Goal: Navigation & Orientation: Find specific page/section

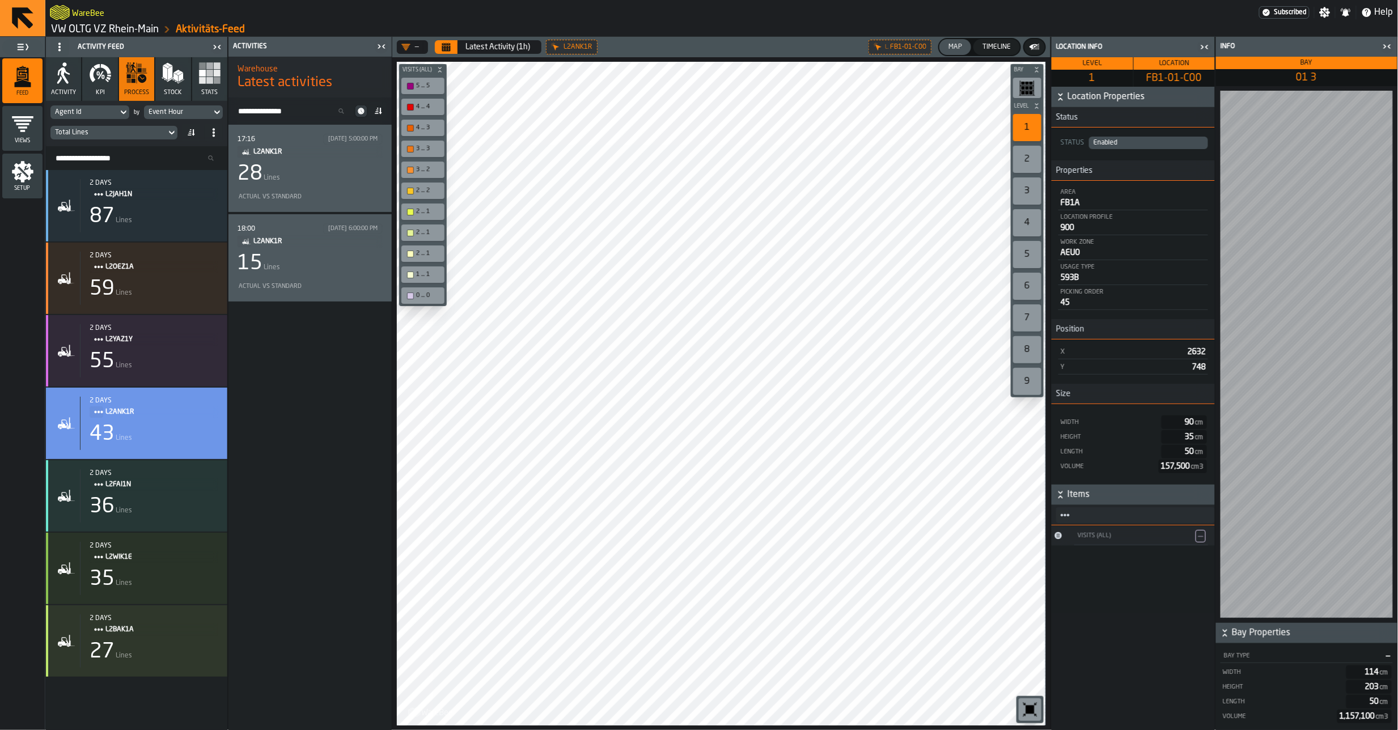
click at [1377, 44] on div "Info" at bounding box center [1298, 47] width 161 height 8
click at [91, 74] on icon "button" at bounding box center [93, 74] width 6 height 15
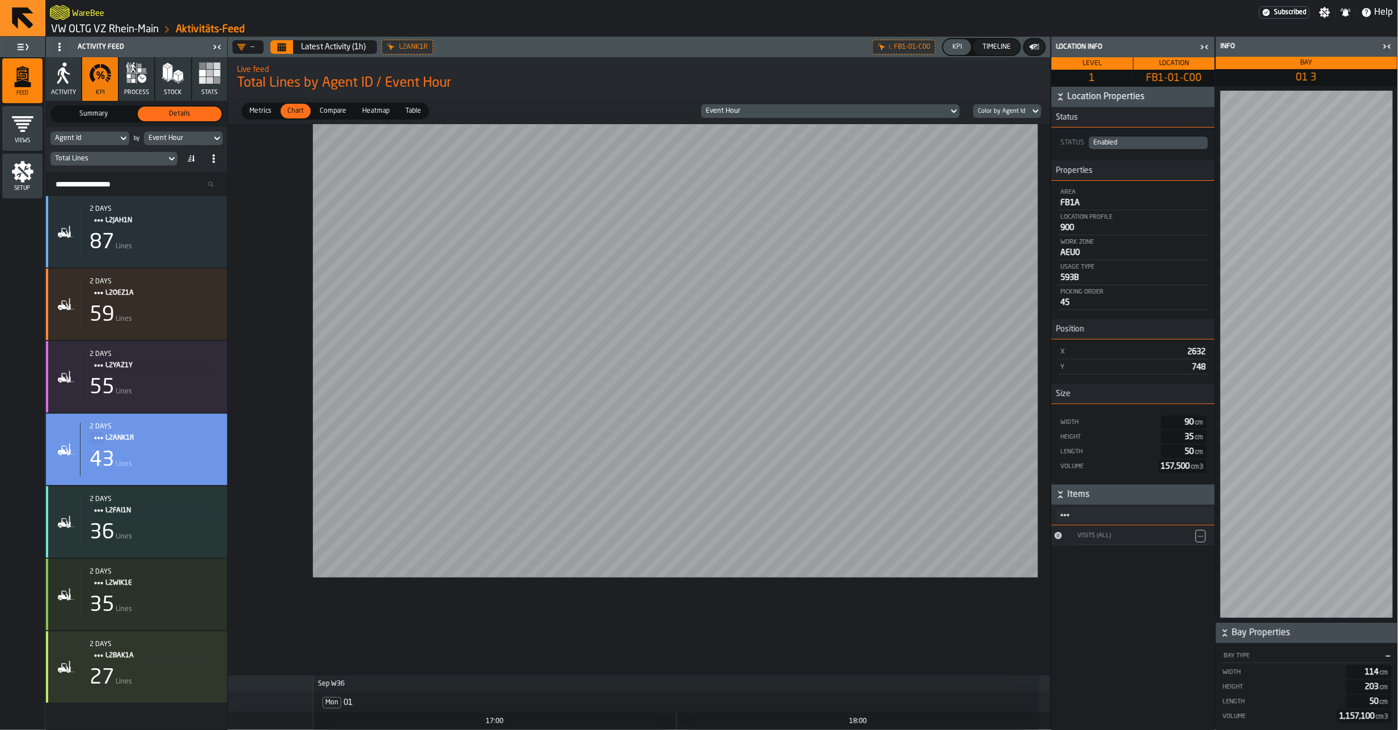
click at [133, 85] on button "process" at bounding box center [136, 79] width 35 height 44
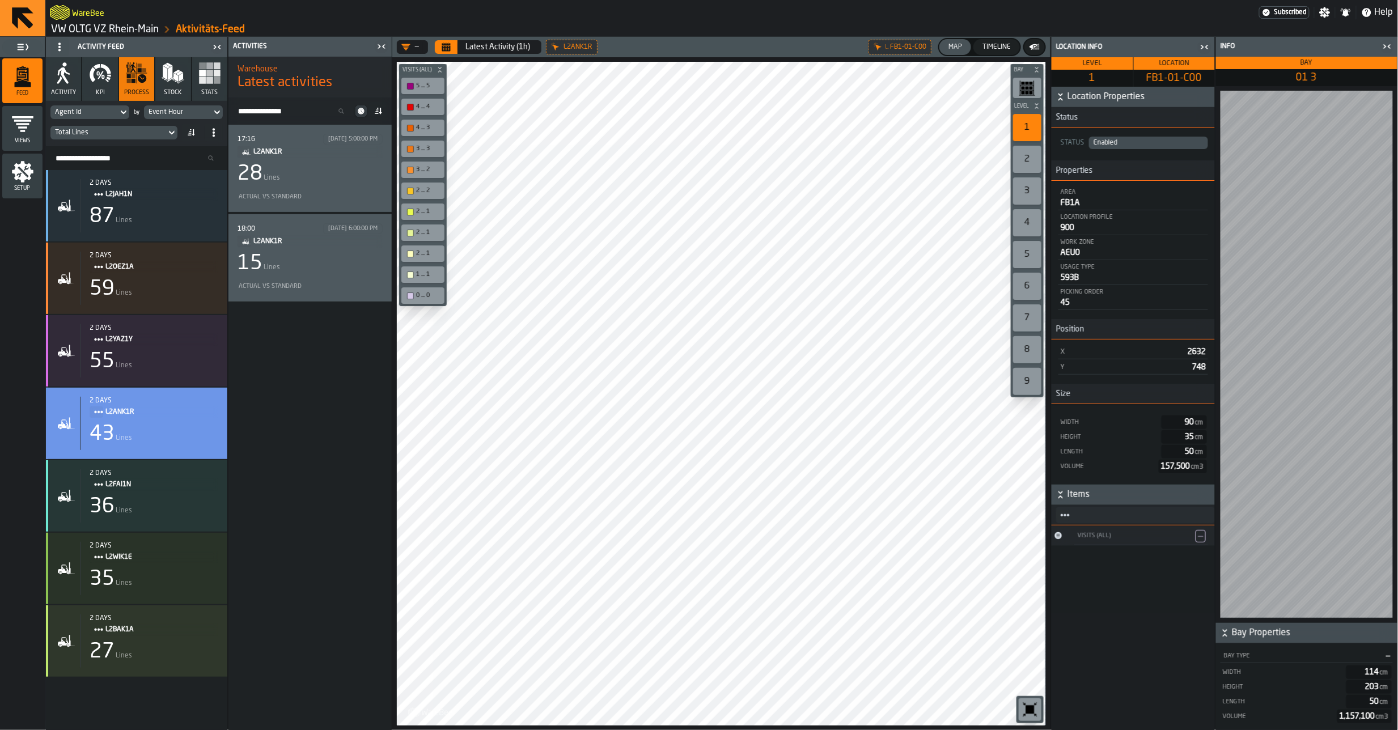
click at [184, 84] on icon "button" at bounding box center [173, 73] width 23 height 23
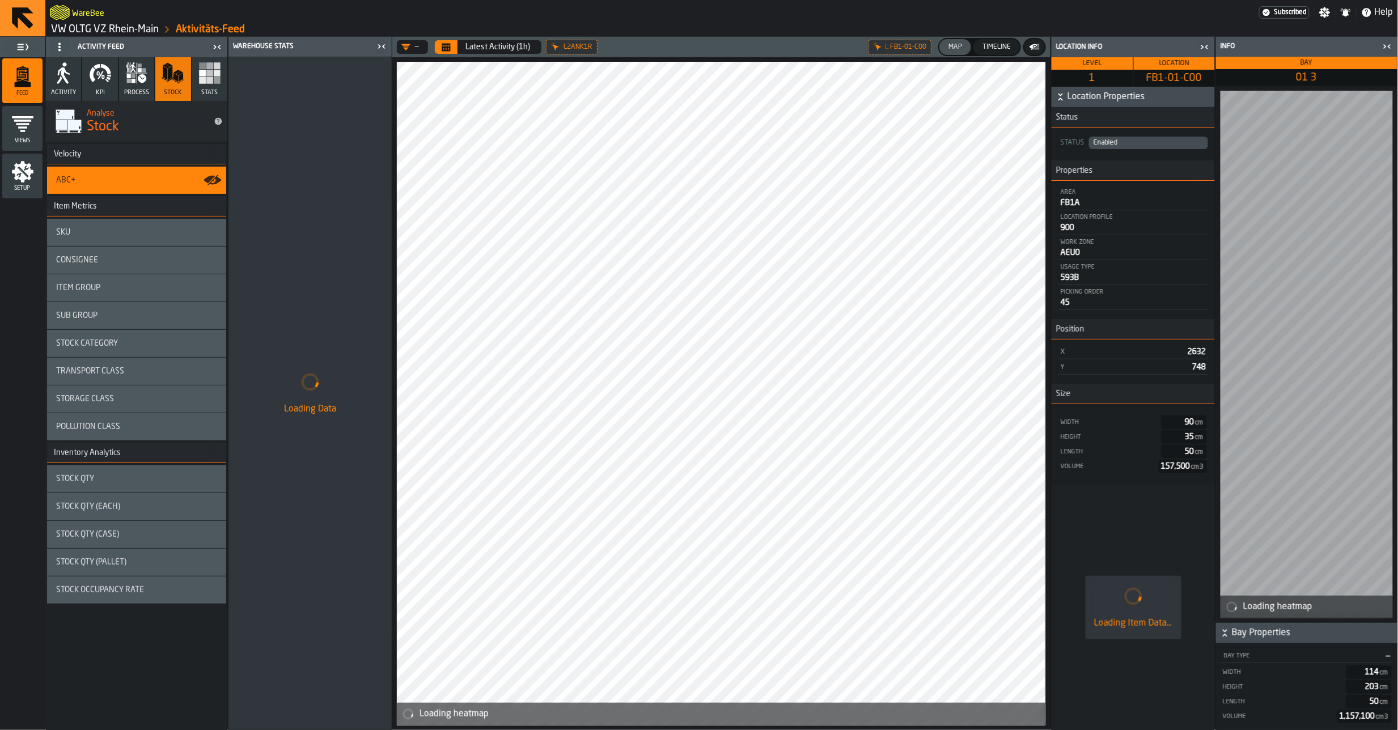
click at [210, 84] on rect "button" at bounding box center [209, 80] width 7 height 7
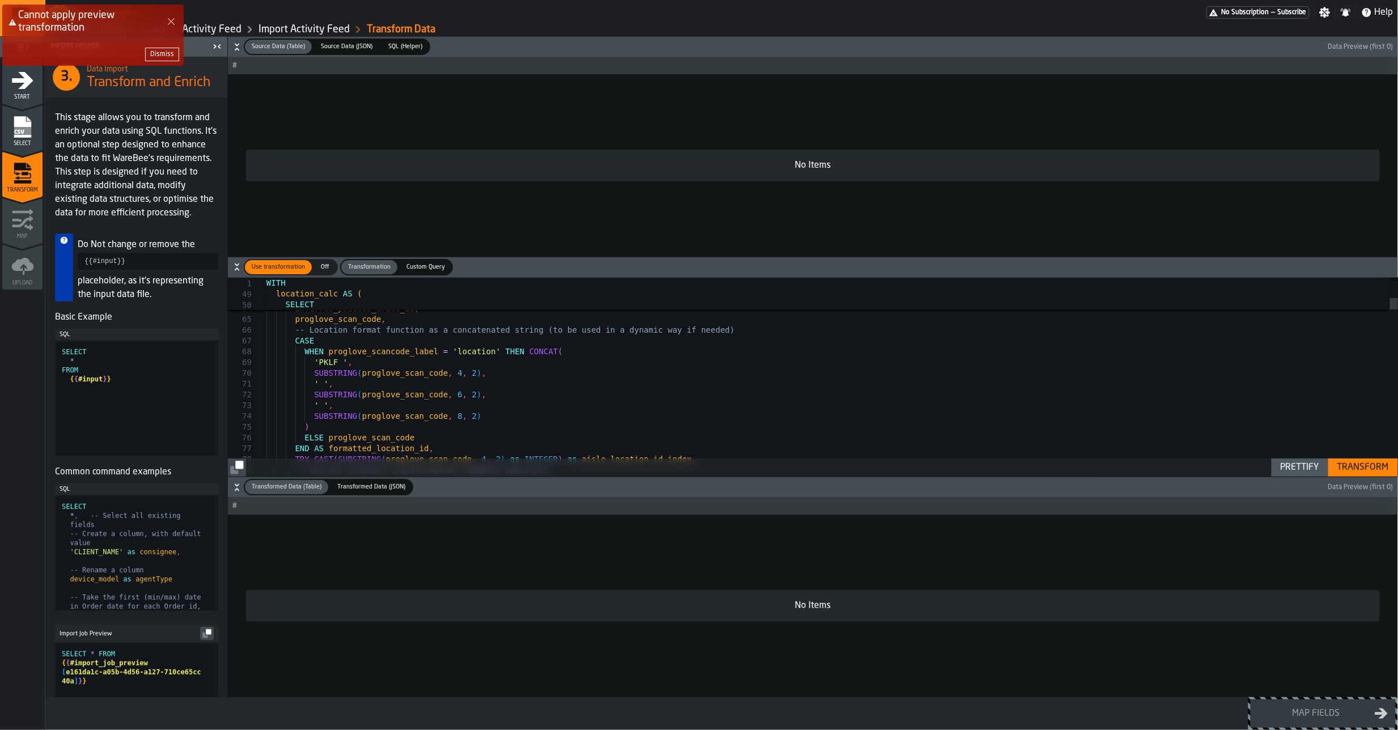
click at [169, 18] on icon "Close Error" at bounding box center [171, 21] width 9 height 9
